Goal: Entertainment & Leisure: Consume media (video, audio)

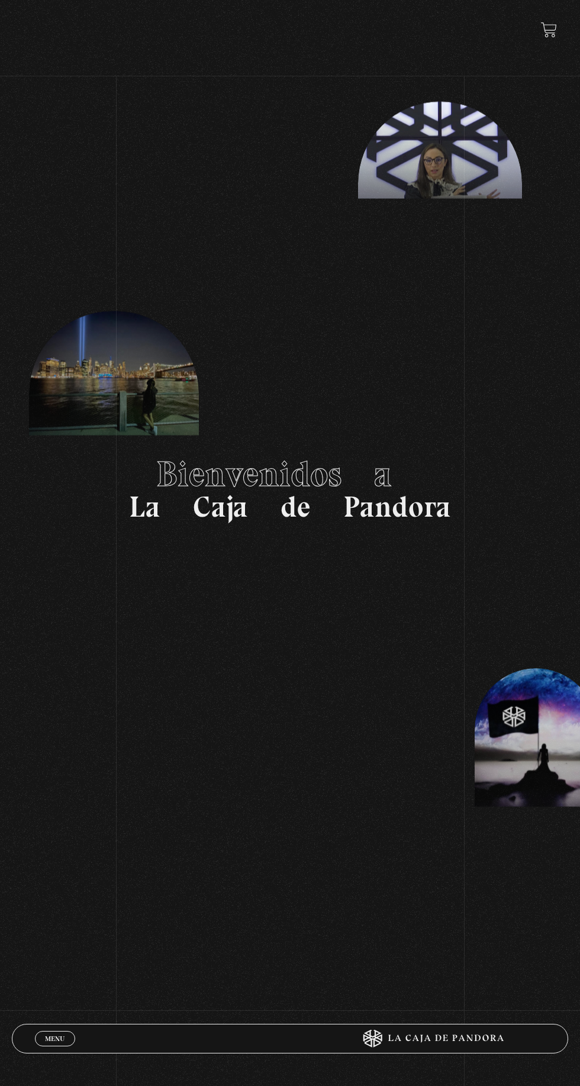
click at [54, 1037] on span "Menu" at bounding box center [55, 1038] width 20 height 7
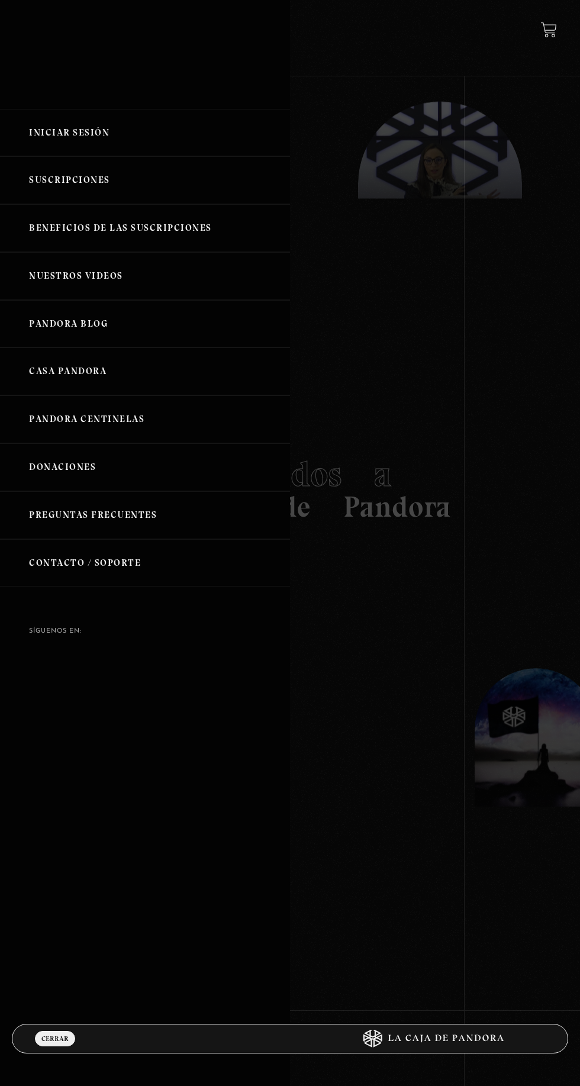
click at [59, 150] on link "Iniciar Sesión" at bounding box center [145, 133] width 290 height 48
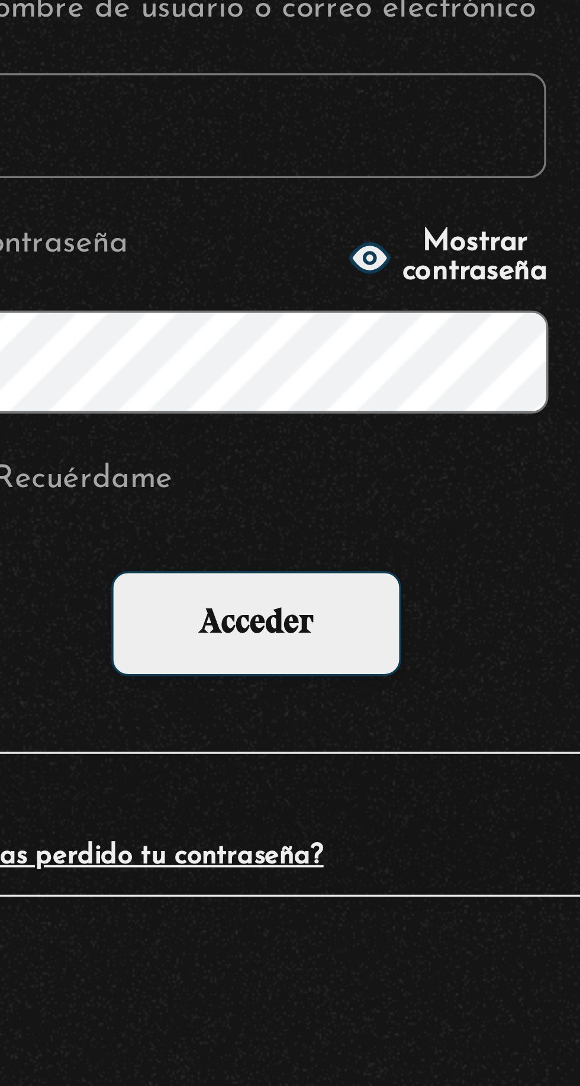
click at [288, 299] on input "Nombre de usuario o correo electrónico" at bounding box center [289, 288] width 163 height 30
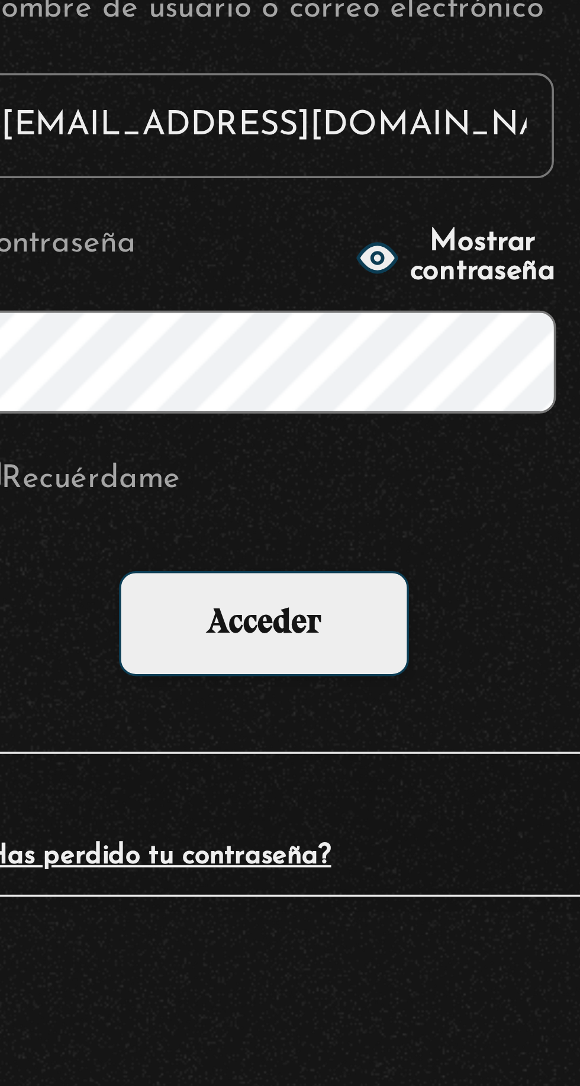
type input "eve12cb@hotmail.com"
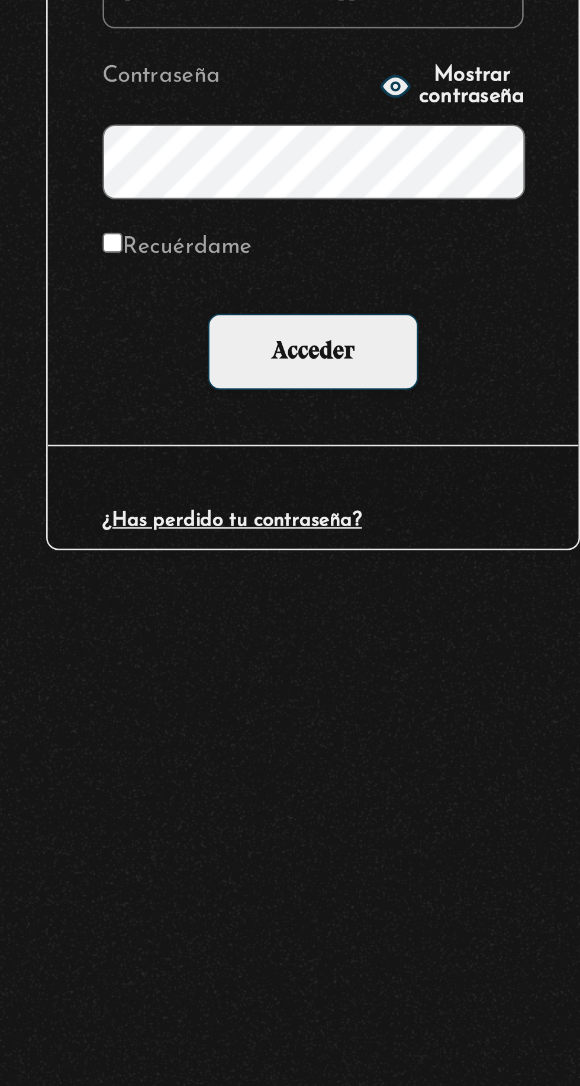
click at [332, 332] on span "Mostrar contraseña" at bounding box center [352, 325] width 41 height 17
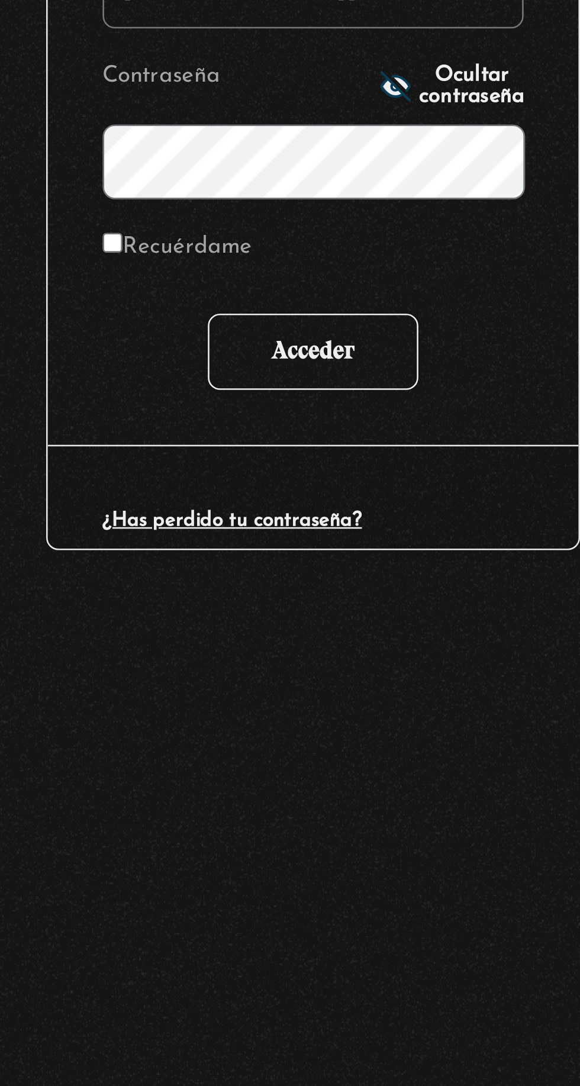
click at [264, 436] on input "Acceder" at bounding box center [290, 428] width 82 height 30
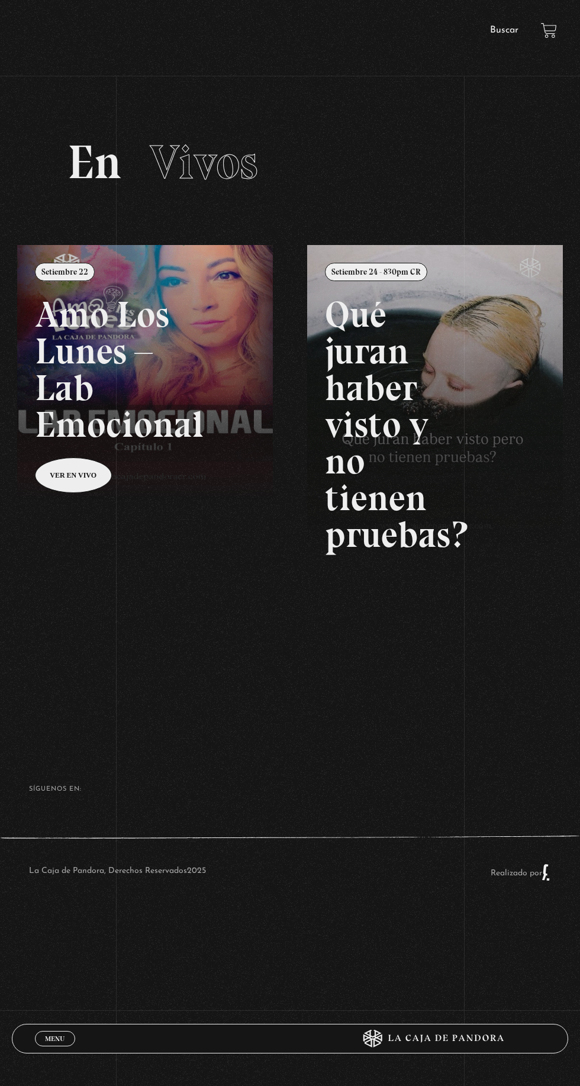
click at [51, 1044] on link "Menu Cerrar" at bounding box center [55, 1038] width 40 height 15
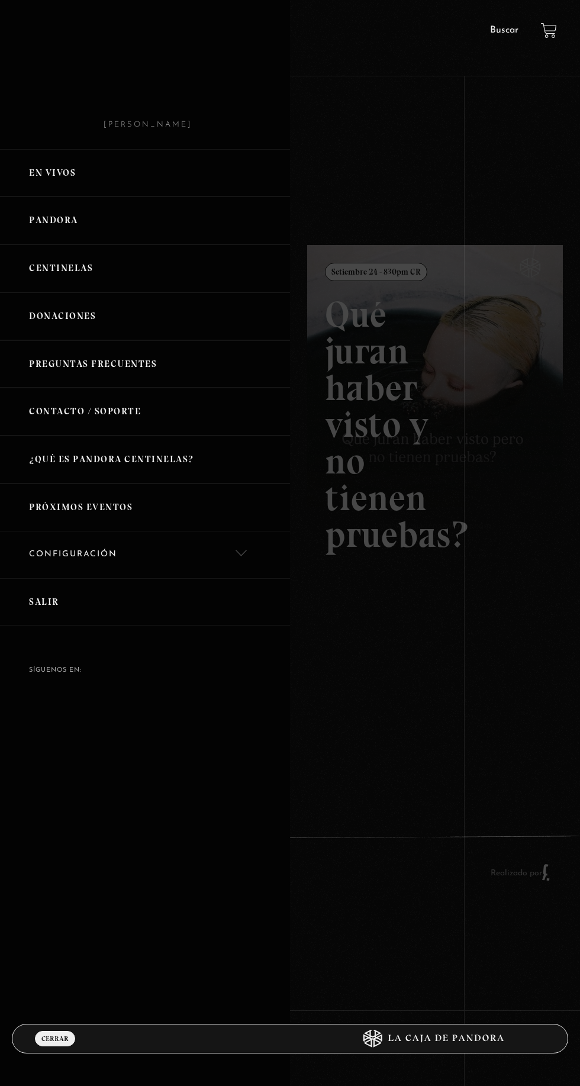
click at [53, 227] on link "Pandora" at bounding box center [145, 221] width 290 height 48
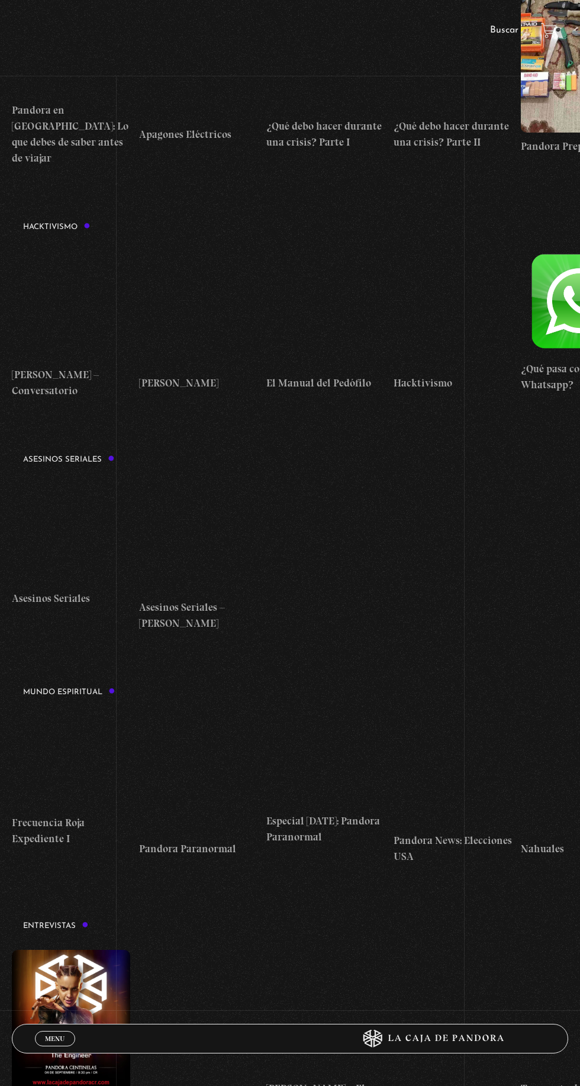
scroll to position [2689, 0]
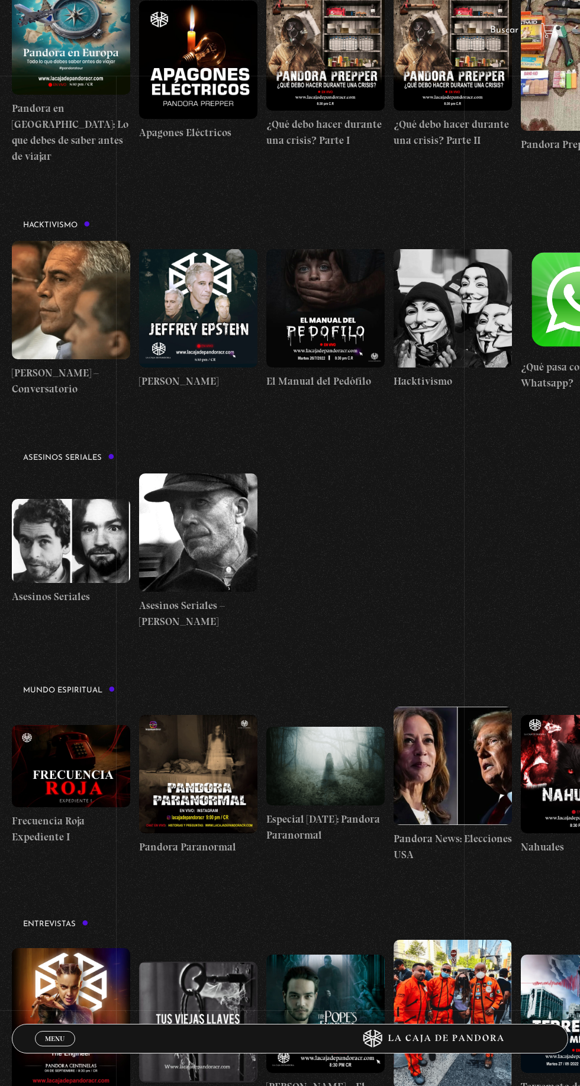
click at [74, 788] on figure at bounding box center [71, 766] width 118 height 82
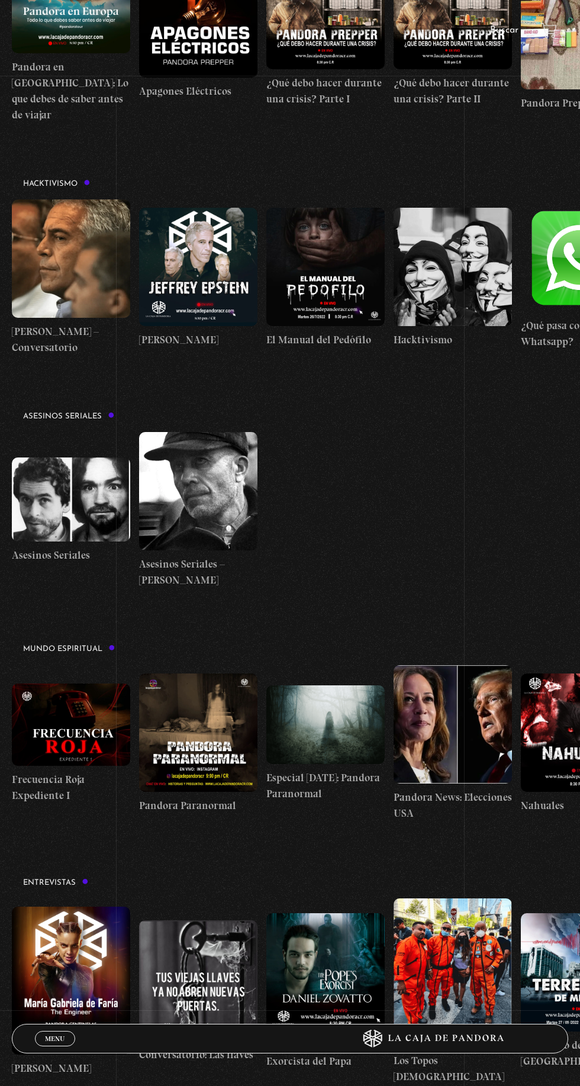
scroll to position [2772, 0]
